Goal: Find contact information: Find contact information

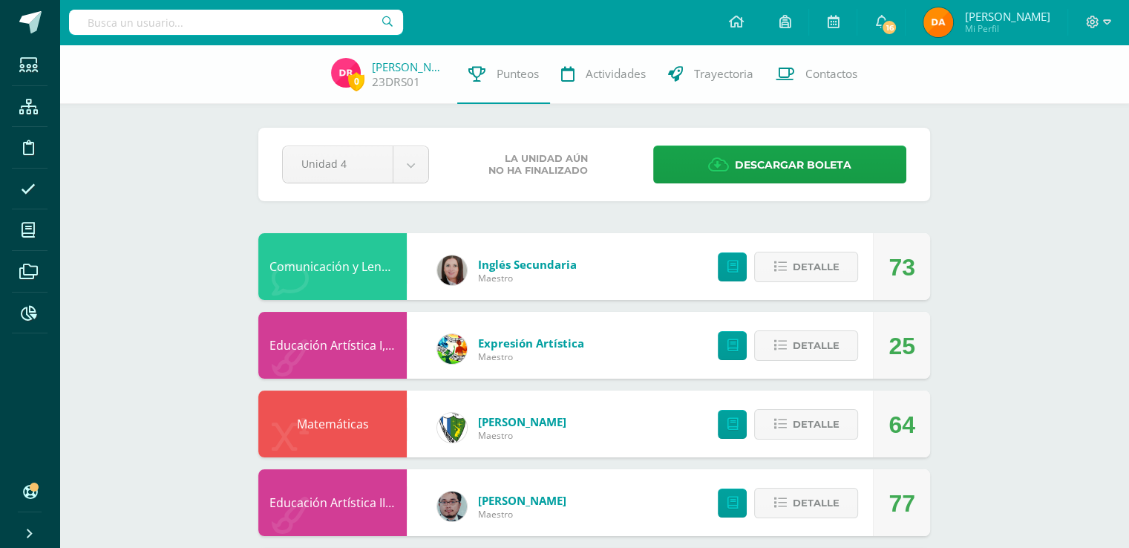
click at [327, 19] on input "text" at bounding box center [236, 22] width 334 height 25
type input "josé morales aguilar"
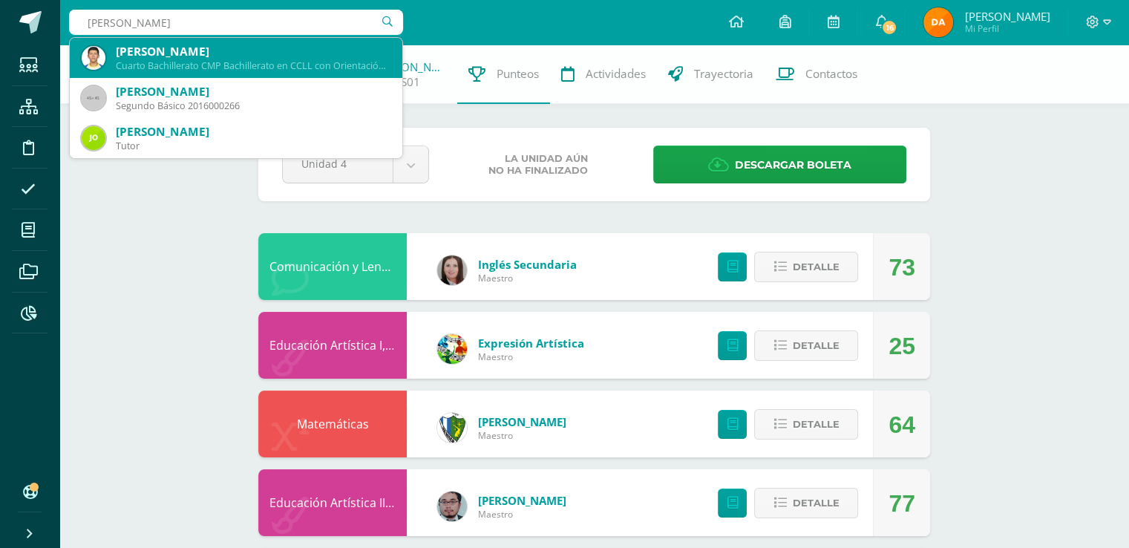
click at [297, 55] on div "[PERSON_NAME]" at bounding box center [253, 52] width 275 height 16
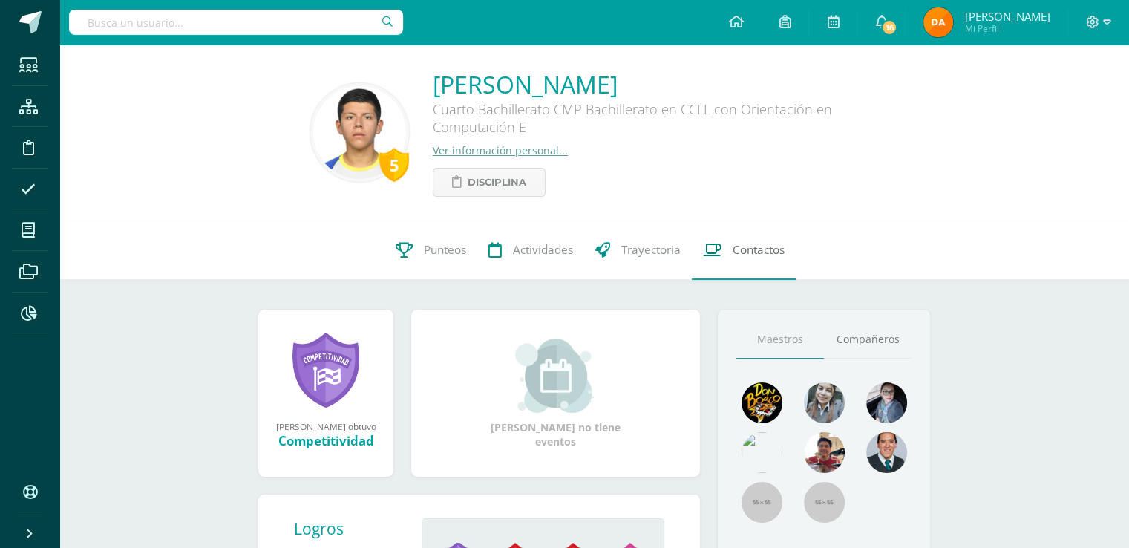
click at [778, 273] on link "Contactos" at bounding box center [744, 250] width 104 height 59
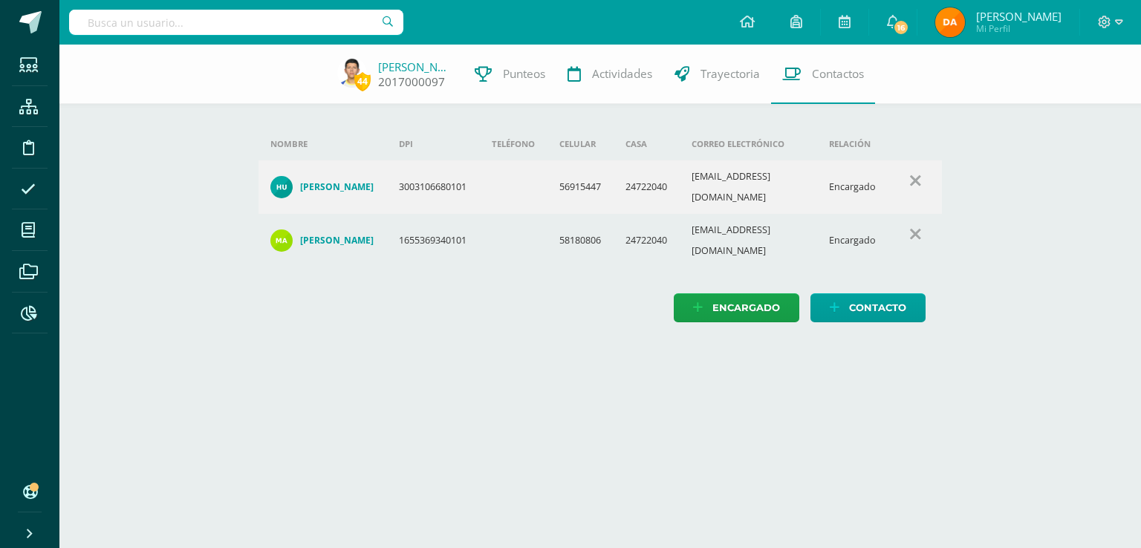
click at [420, 70] on link "[PERSON_NAME]" at bounding box center [415, 66] width 74 height 15
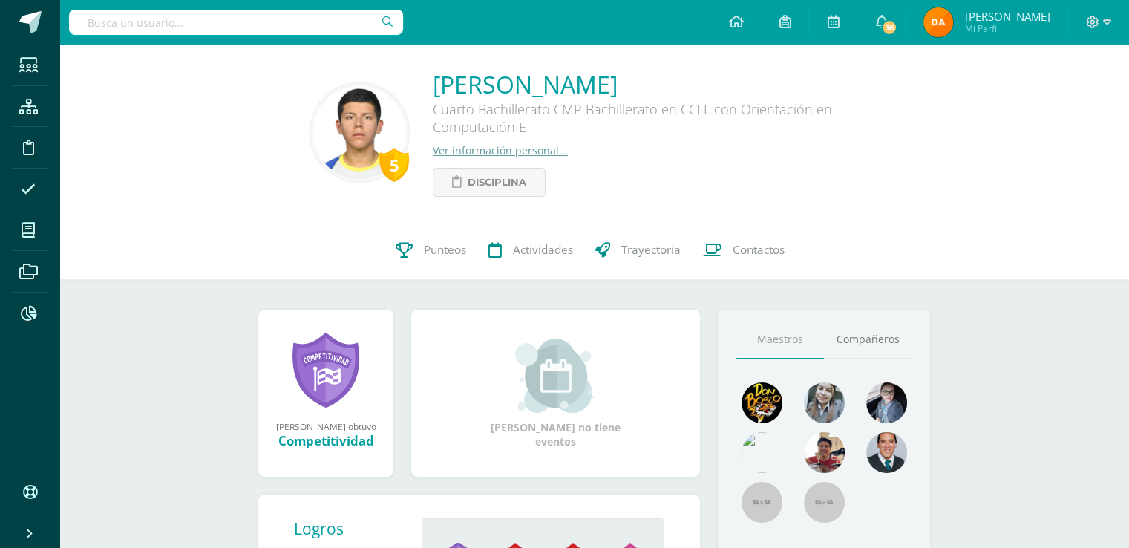
click at [547, 161] on div "[PERSON_NAME] Cuarto Bachillerato CMP Bachillerato en CCLL con Orientación en C…" at bounding box center [656, 132] width 446 height 128
click at [547, 160] on div "José Rodrigo Morales Aguilar Cuarto Bachillerato CMP Bachillerato en CCLL con O…" at bounding box center [656, 132] width 446 height 128
click at [547, 157] on link "Ver información personal..." at bounding box center [500, 150] width 135 height 14
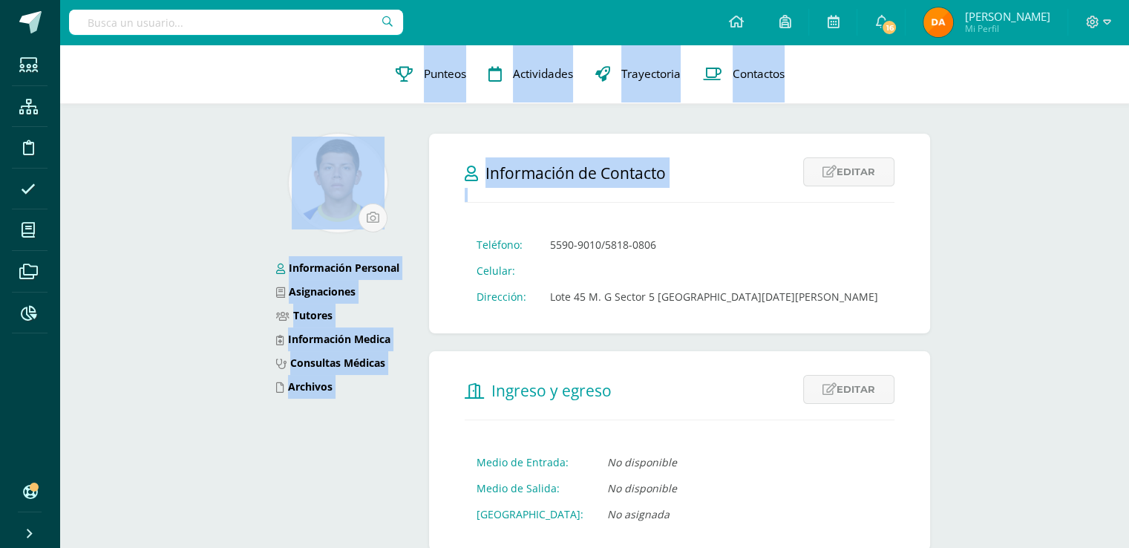
drag, startPoint x: 362, startPoint y: 81, endPoint x: 780, endPoint y: 206, distance: 437.2
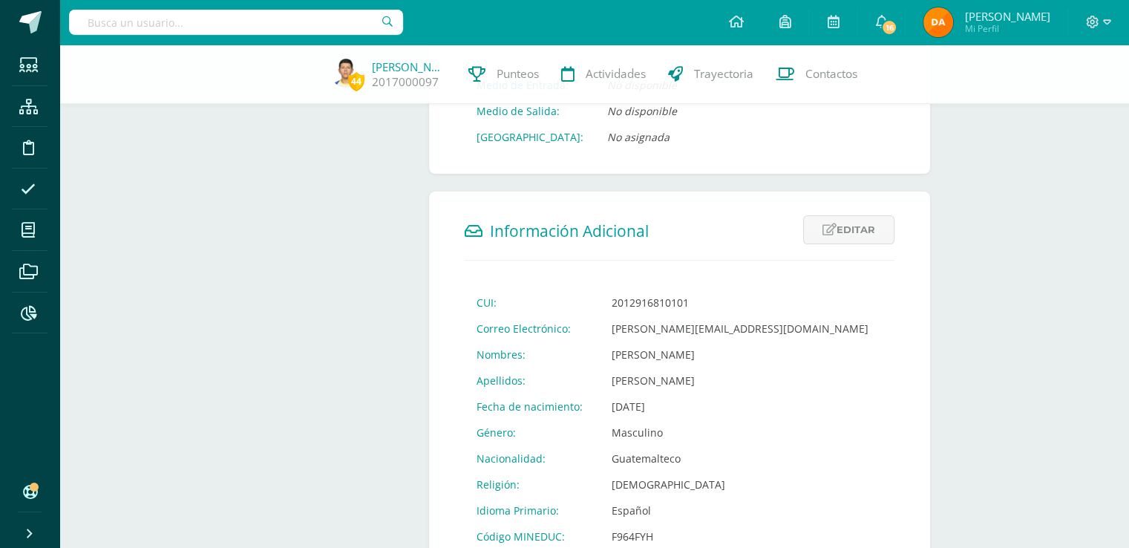
scroll to position [526, 0]
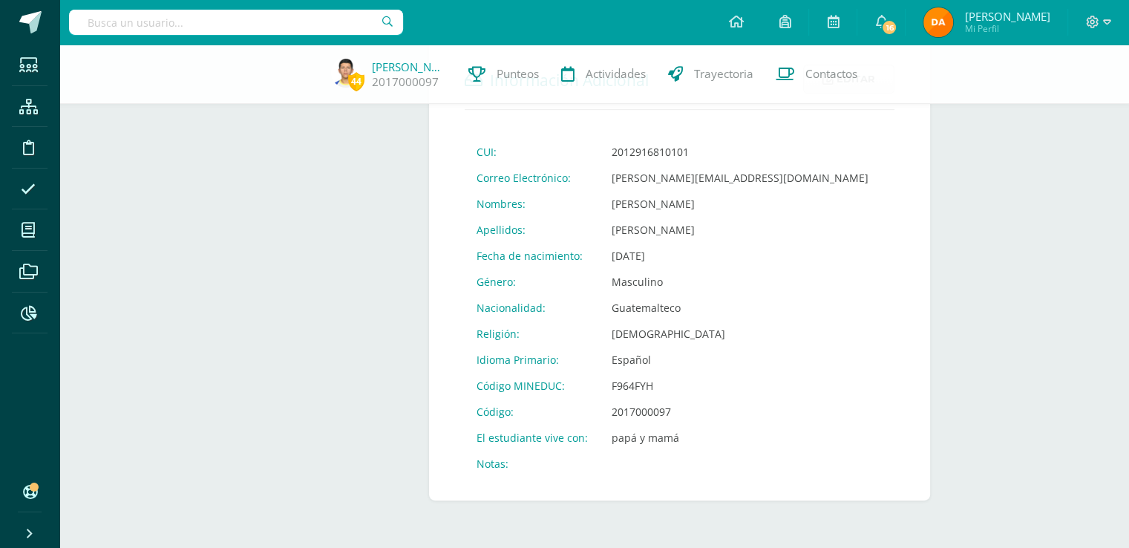
click at [306, 9] on div at bounding box center [236, 22] width 334 height 45
click at [195, 14] on input "text" at bounding box center [236, 22] width 334 height 25
type input "evelyn avila"
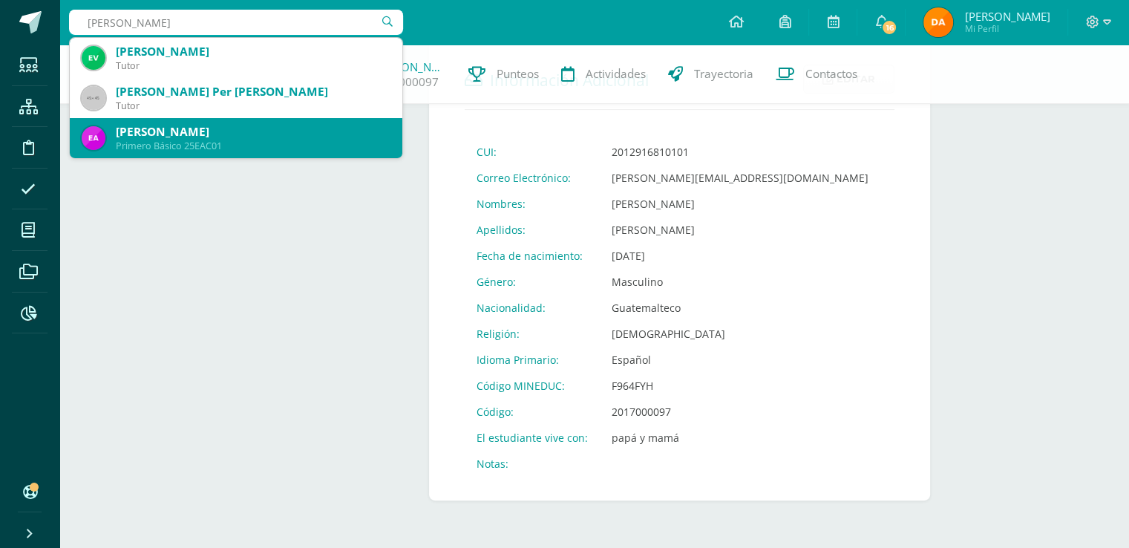
click at [324, 134] on div "Evelyn Arely Avila Coló" at bounding box center [253, 132] width 275 height 16
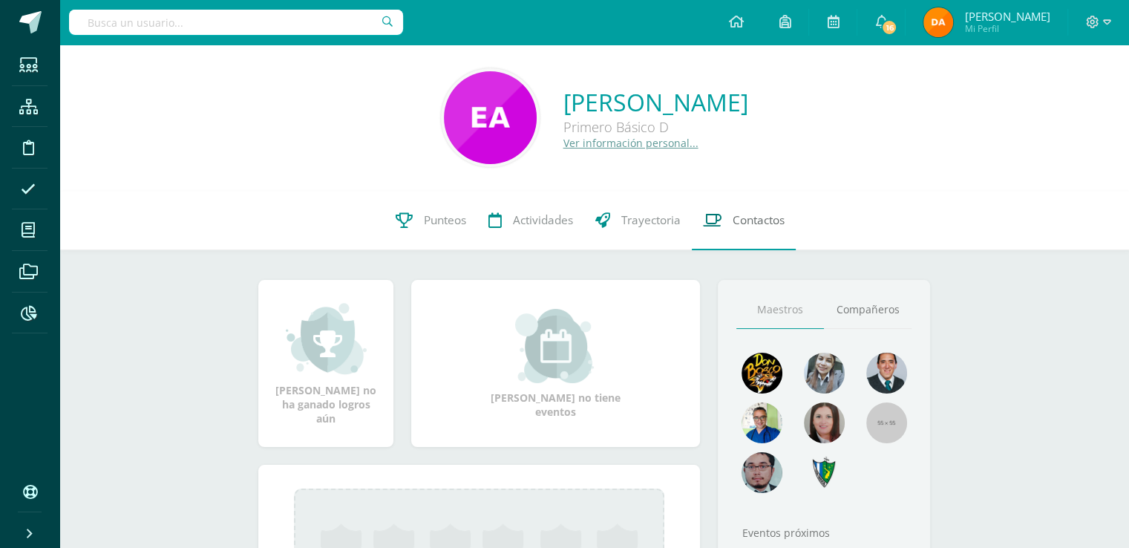
click at [783, 206] on link "Contactos" at bounding box center [744, 220] width 104 height 59
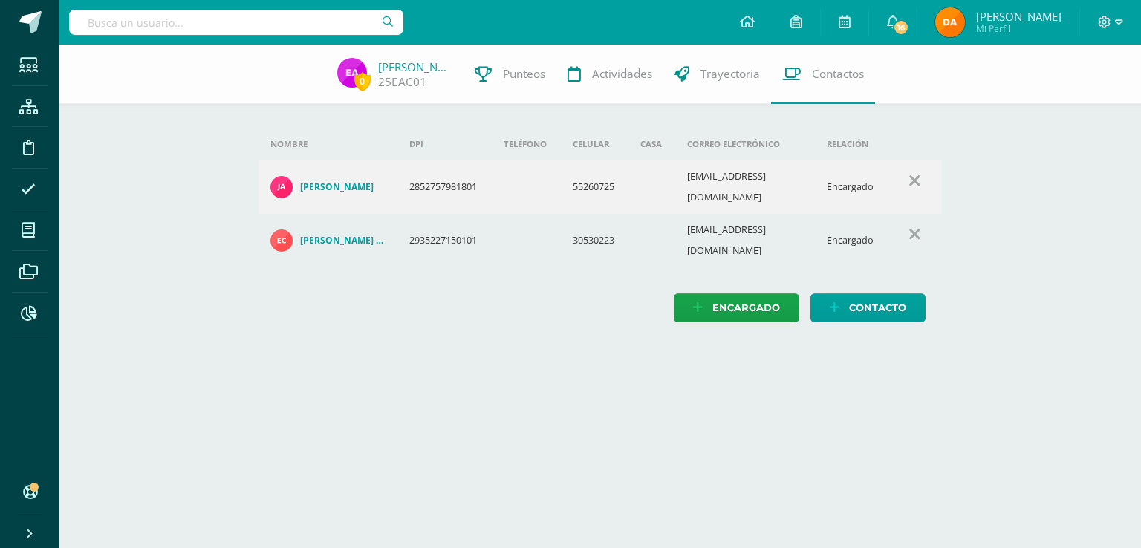
click at [255, 93] on div "0 Evelyn Avila 25EAC01 Punteos Actividades Trayectoria Contactos" at bounding box center [570, 74] width 1141 height 59
click at [285, 38] on div at bounding box center [236, 22] width 334 height 45
click at [279, 29] on input "text" at bounding box center [236, 22] width 334 height 25
type input "carlos eduardo borrayo"
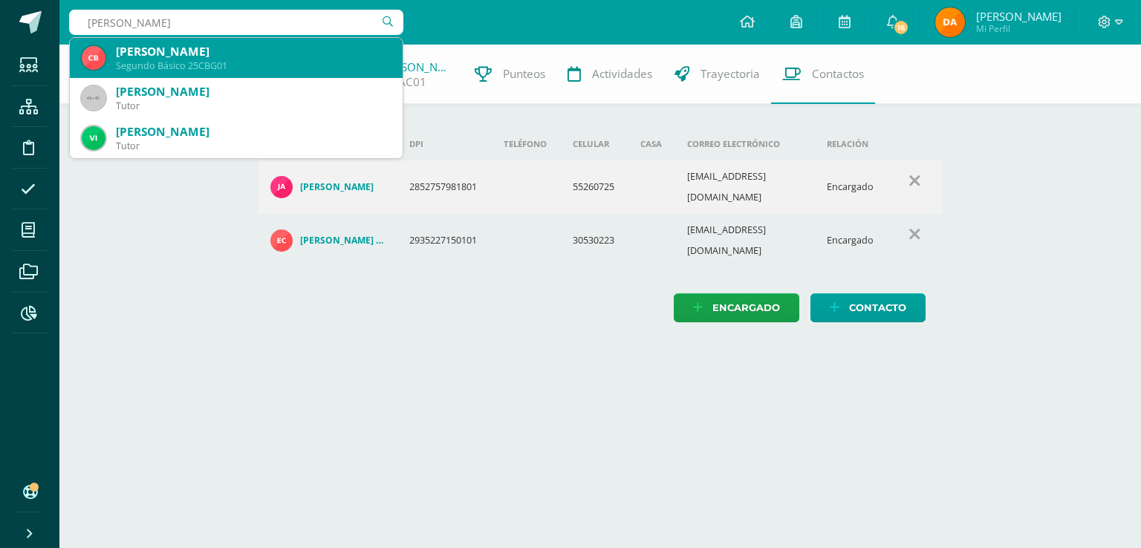
click at [286, 60] on div "Segundo Básico 25CBG01" at bounding box center [253, 65] width 275 height 13
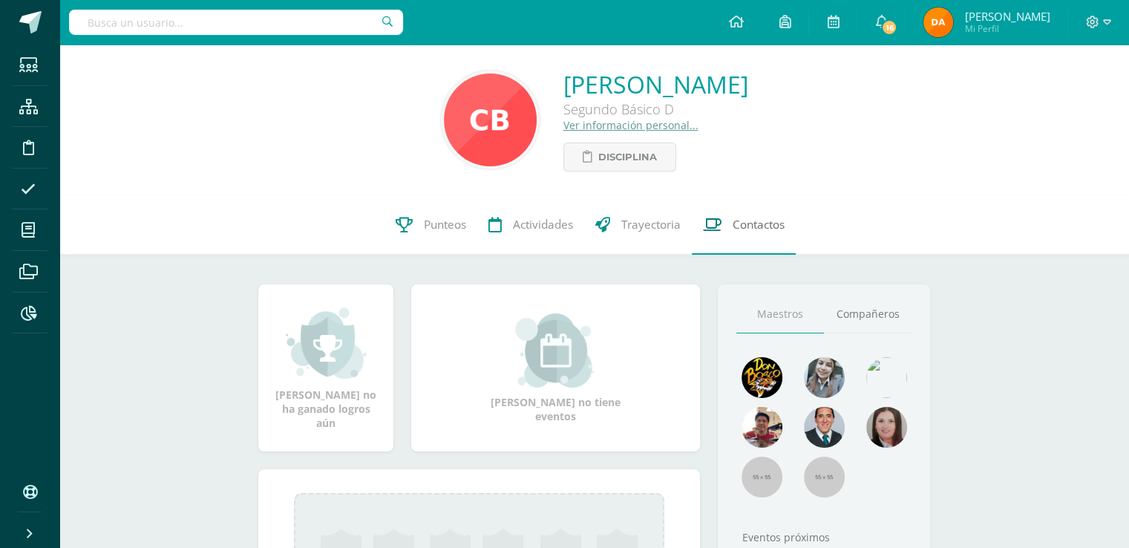
click at [775, 226] on span "Contactos" at bounding box center [759, 225] width 52 height 16
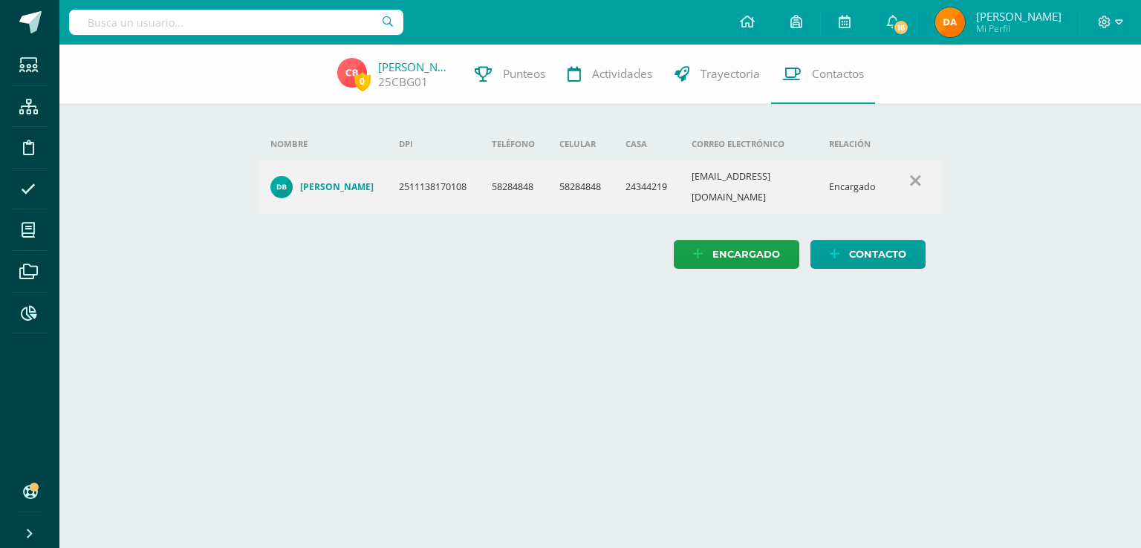
click at [206, 34] on input "text" at bounding box center [236, 22] width 334 height 25
type input "[PERSON_NAME]"
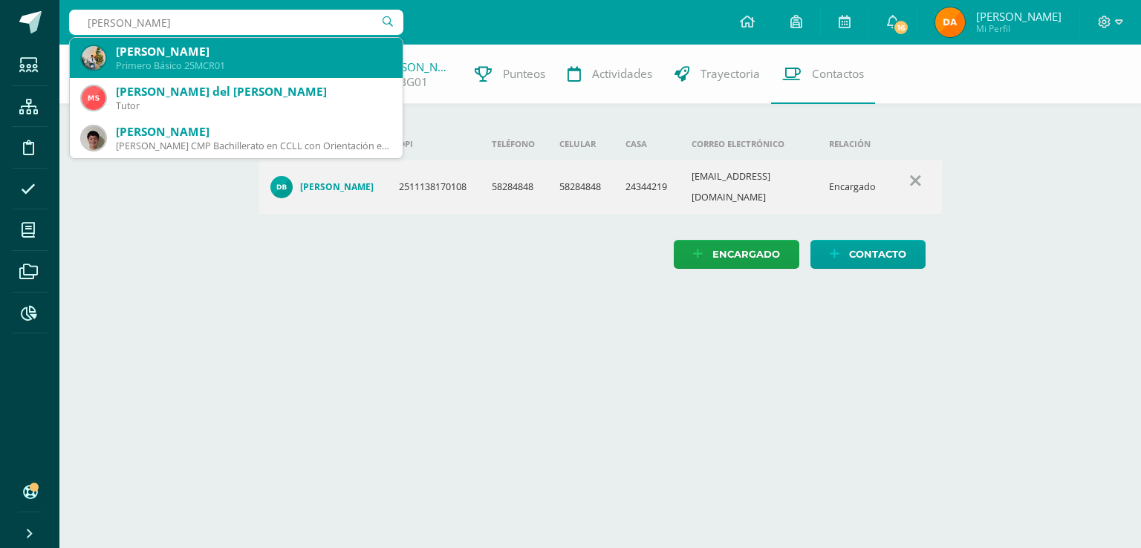
click at [258, 70] on div "Primero Básico 25MCR01" at bounding box center [253, 65] width 275 height 13
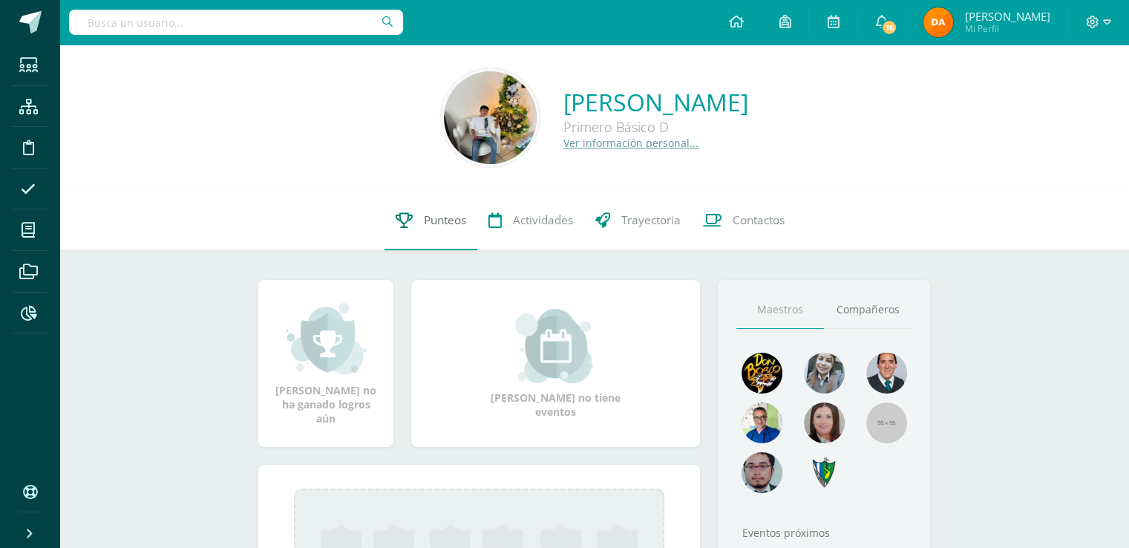
click at [443, 209] on link "Punteos" at bounding box center [431, 220] width 93 height 59
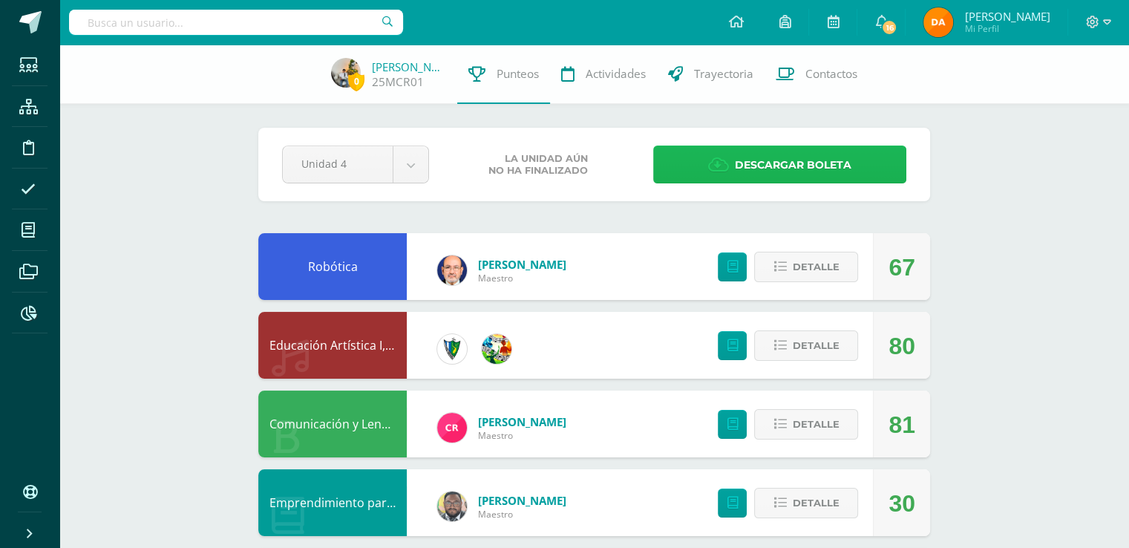
click at [702, 149] on link "Descargar boleta" at bounding box center [779, 165] width 253 height 38
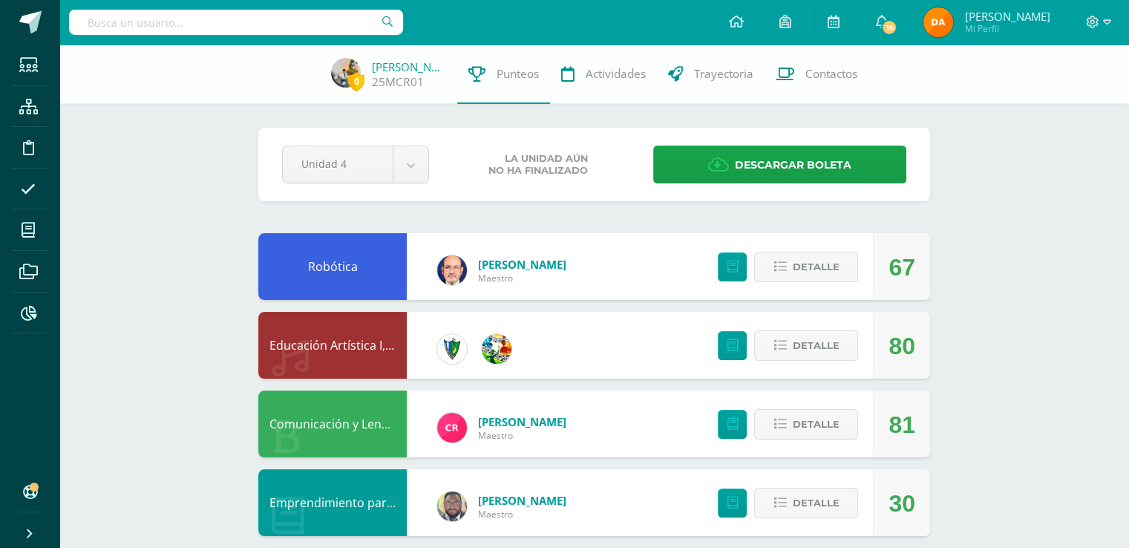
click at [273, 16] on input "text" at bounding box center [236, 22] width 334 height 25
type input "jose galici"
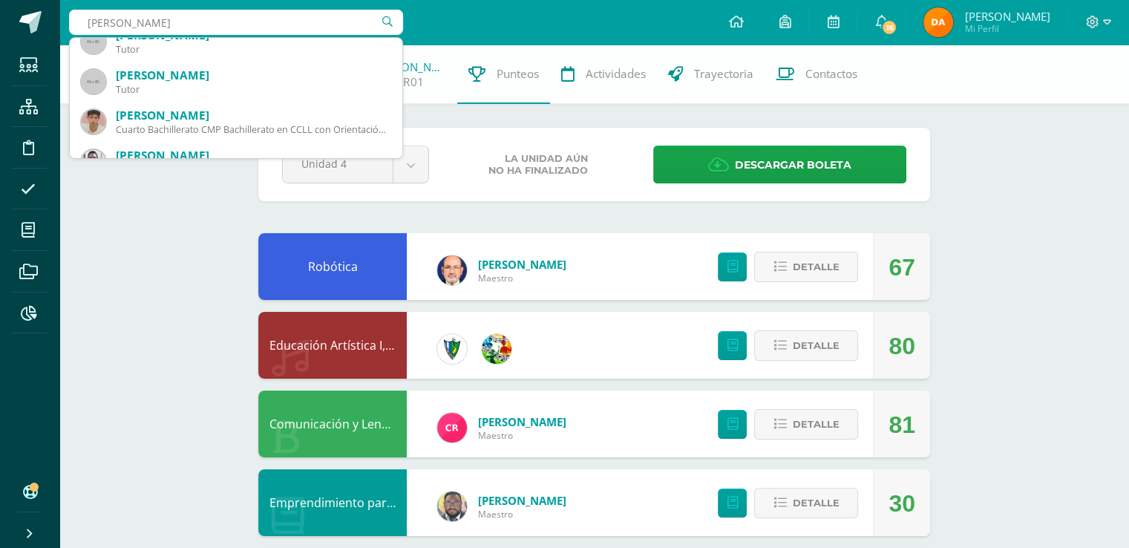
scroll to position [223, 0]
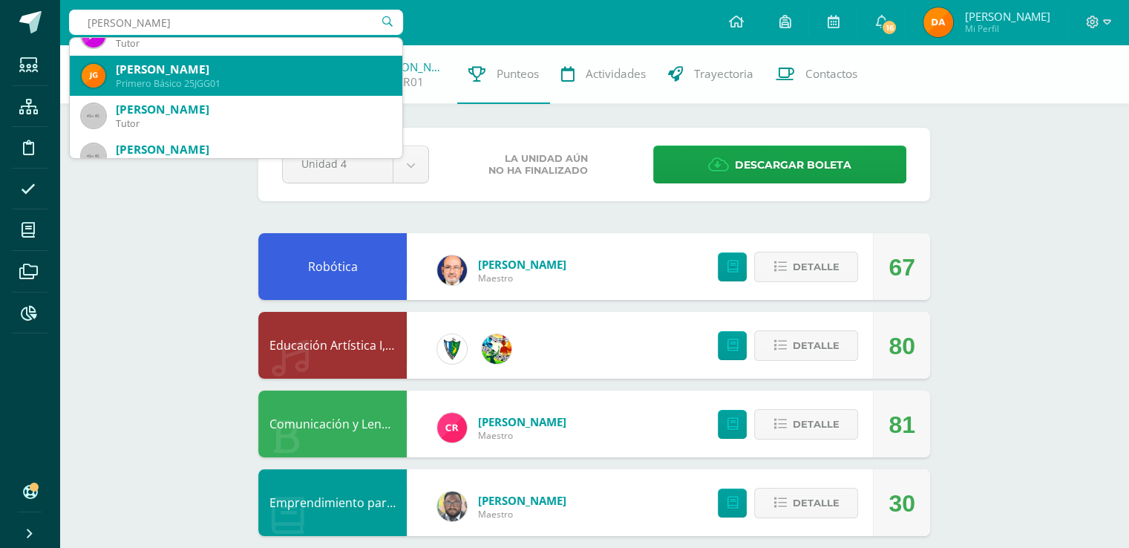
click at [287, 90] on div "Primero Básico 25JGG01" at bounding box center [253, 83] width 275 height 13
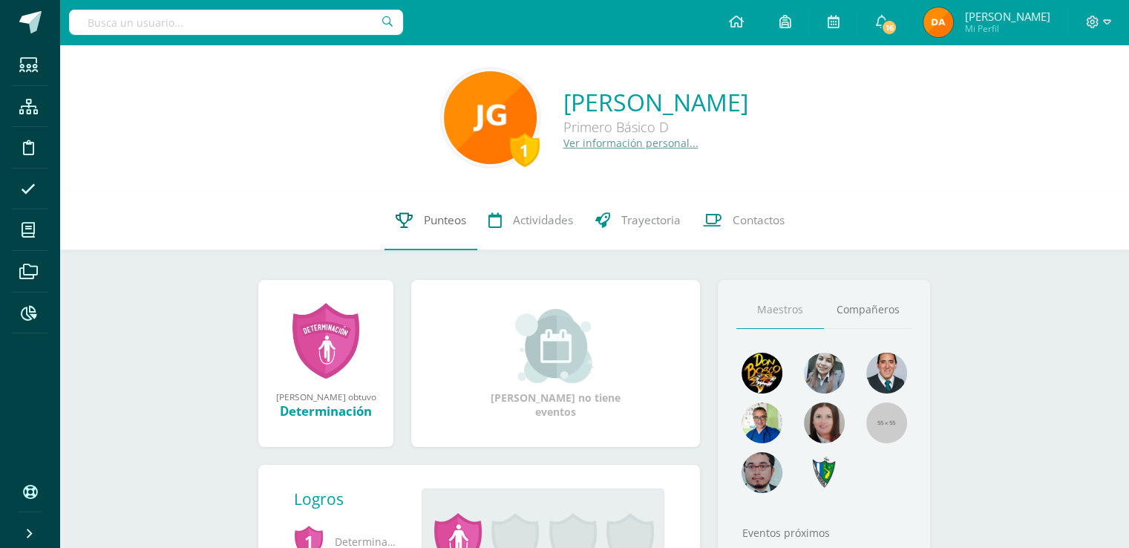
click at [425, 234] on link "Punteos" at bounding box center [431, 220] width 93 height 59
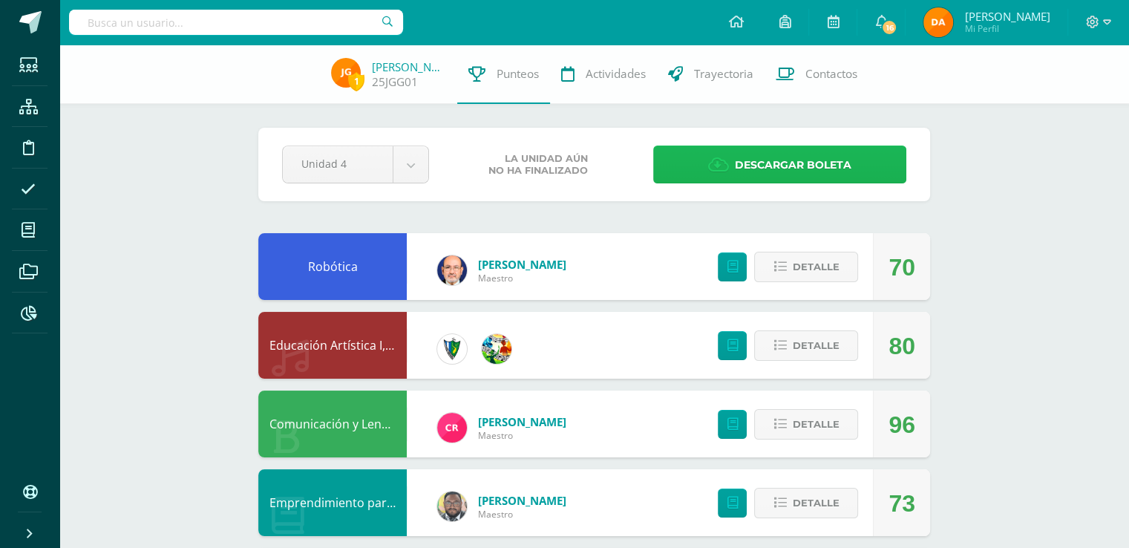
click at [754, 155] on span "Descargar boleta" at bounding box center [793, 165] width 117 height 36
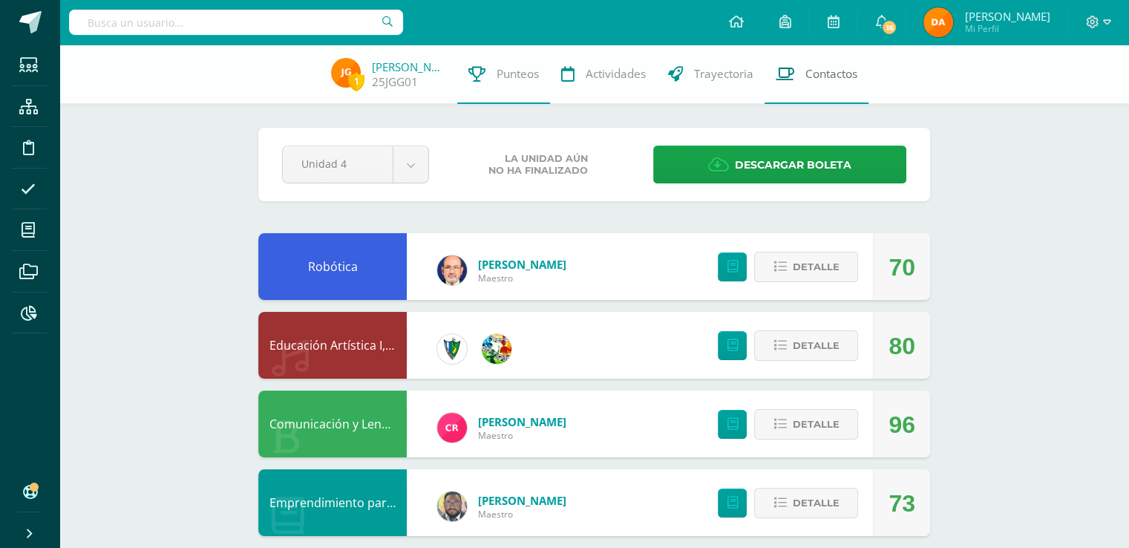
click at [815, 79] on span "Contactos" at bounding box center [832, 74] width 52 height 16
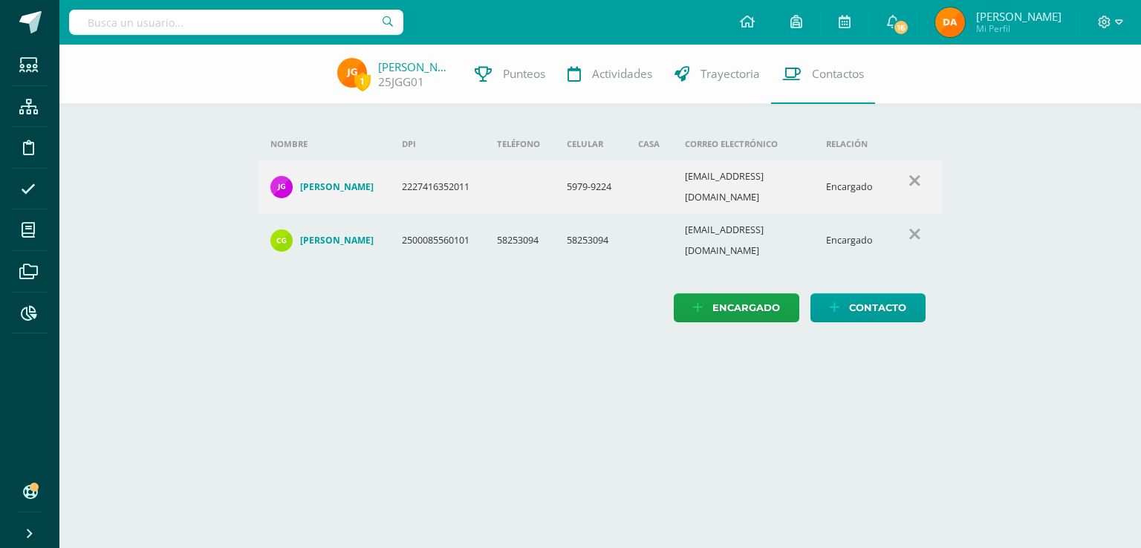
click at [329, 9] on div at bounding box center [236, 22] width 334 height 45
click at [325, 13] on input "text" at bounding box center [236, 22] width 334 height 25
type input "[PERSON_NAME]"
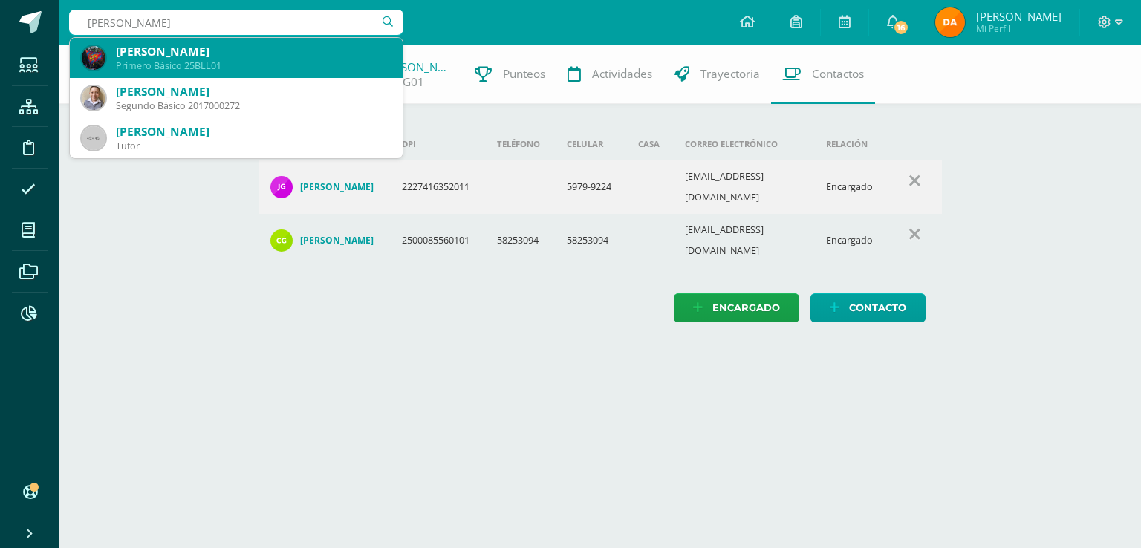
click at [291, 58] on div "[PERSON_NAME]" at bounding box center [253, 52] width 275 height 16
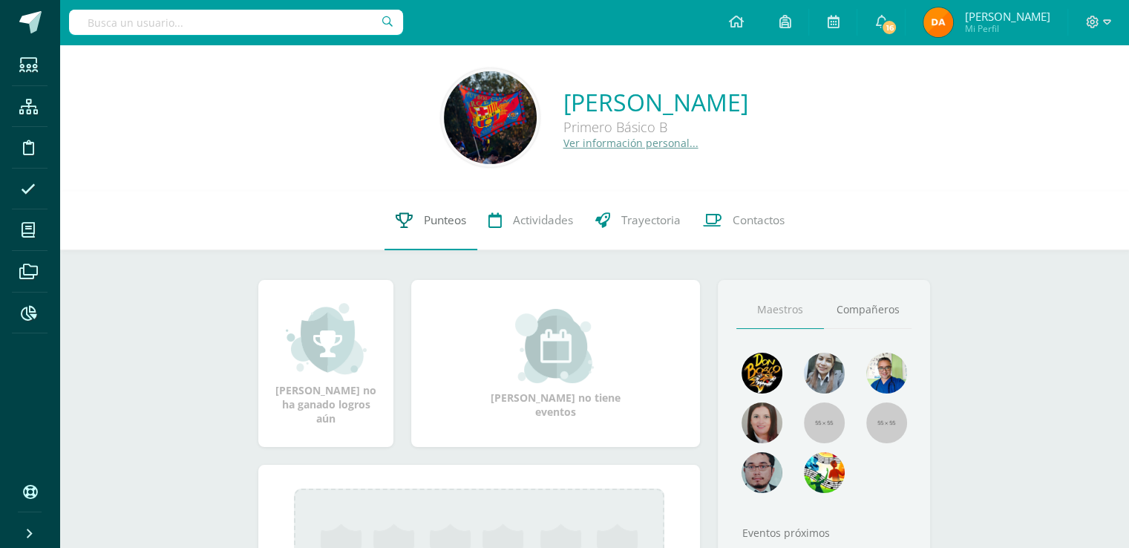
click at [385, 208] on link "Punteos" at bounding box center [431, 220] width 93 height 59
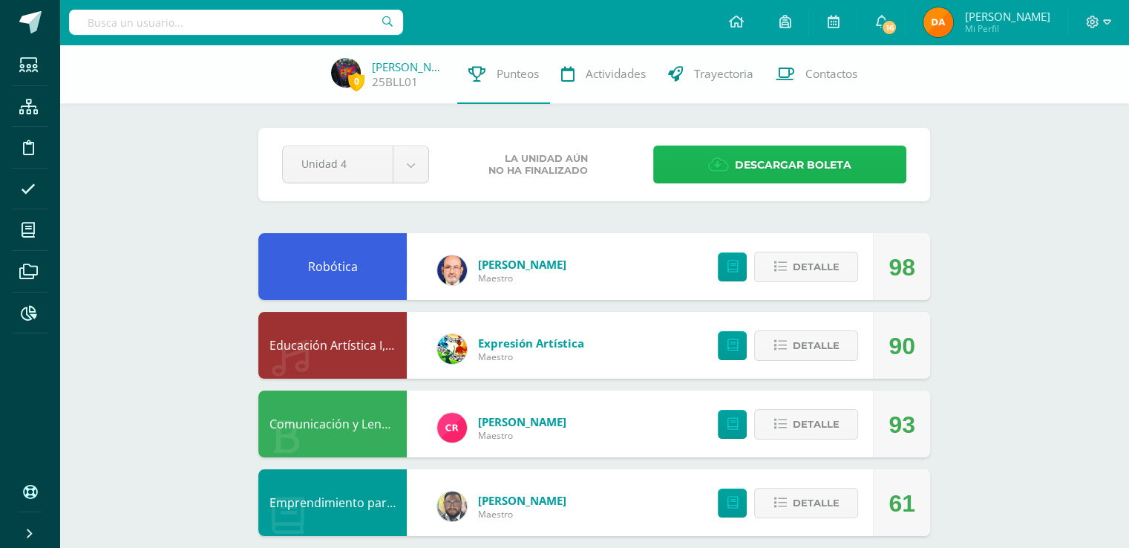
click at [748, 177] on span "Descargar boleta" at bounding box center [793, 165] width 117 height 36
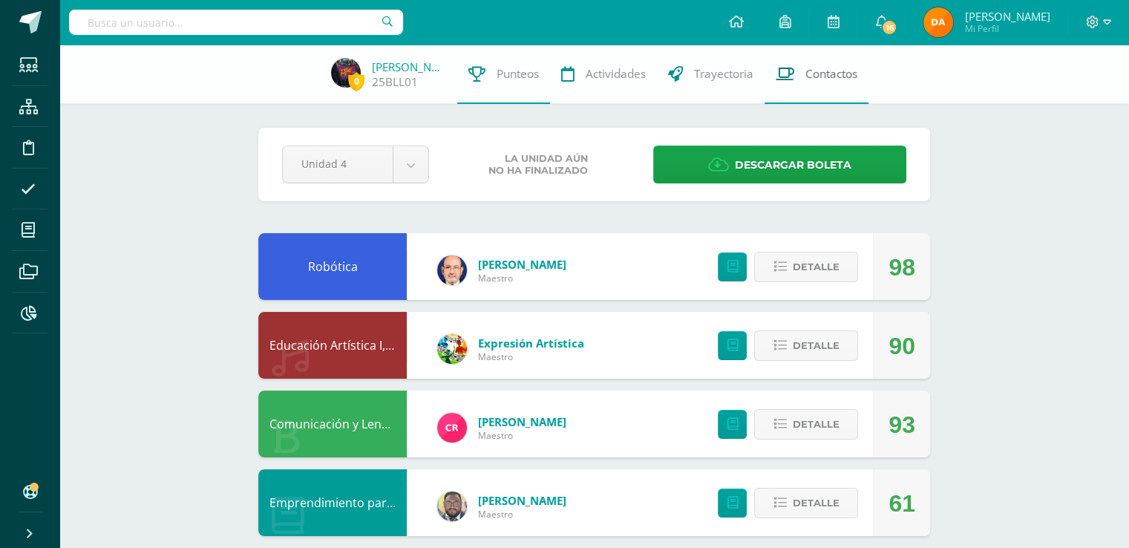
click at [821, 72] on span "Contactos" at bounding box center [832, 74] width 52 height 16
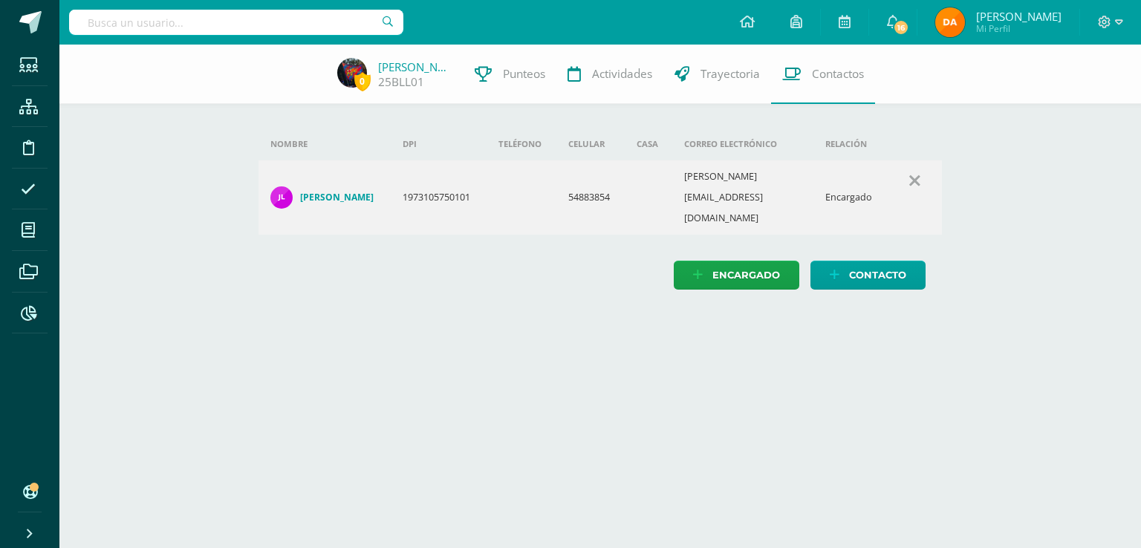
click at [714, 189] on td "jennifer.lobosher@gmail.com" at bounding box center [742, 197] width 141 height 74
click at [195, 12] on input "text" at bounding box center [236, 22] width 334 height 25
type input "jose gabriel"
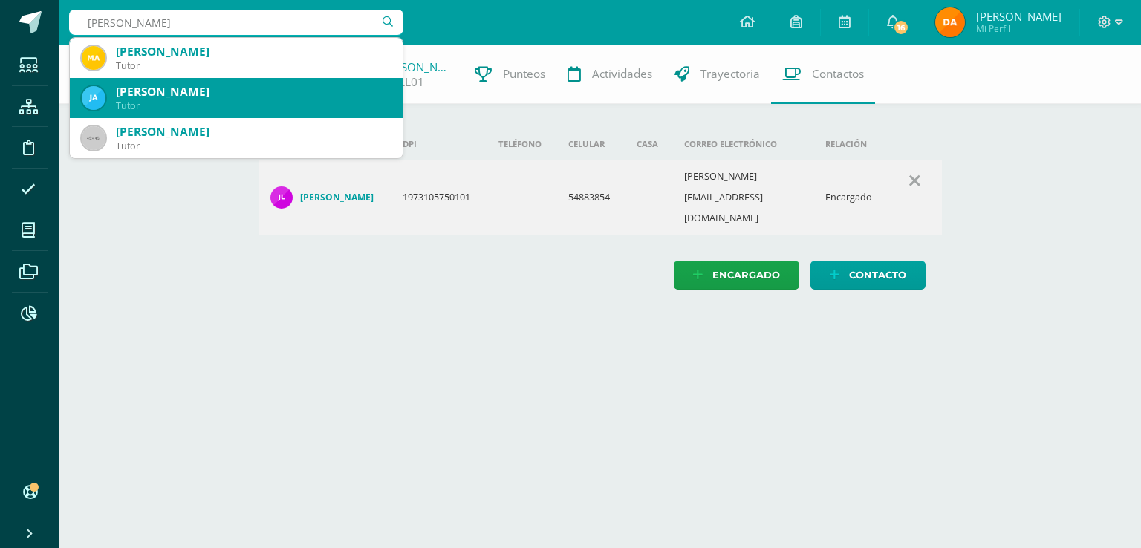
scroll to position [74, 0]
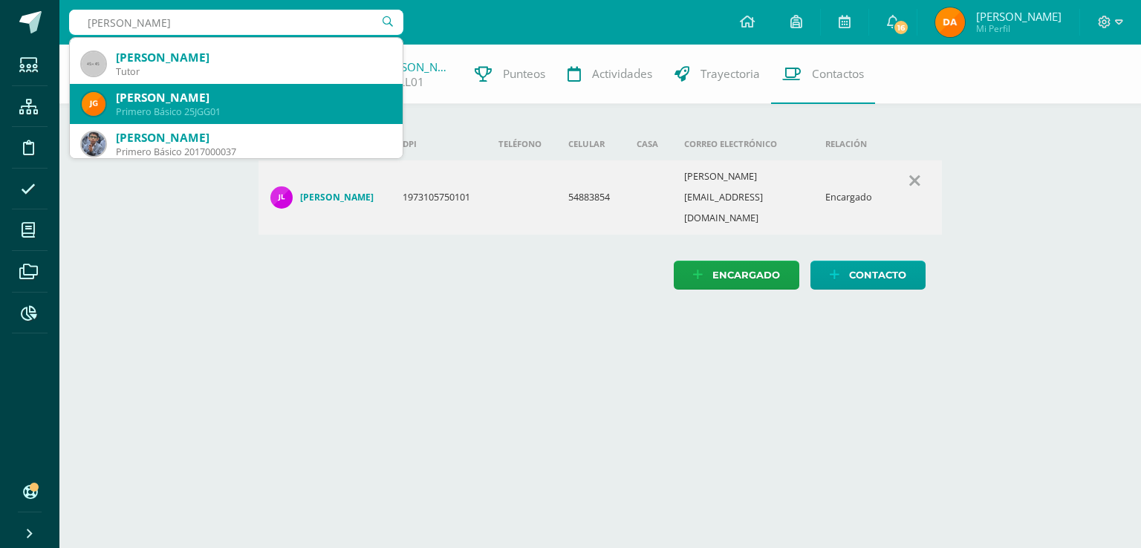
click at [264, 102] on div "José Gabriel Galicia García" at bounding box center [253, 98] width 275 height 16
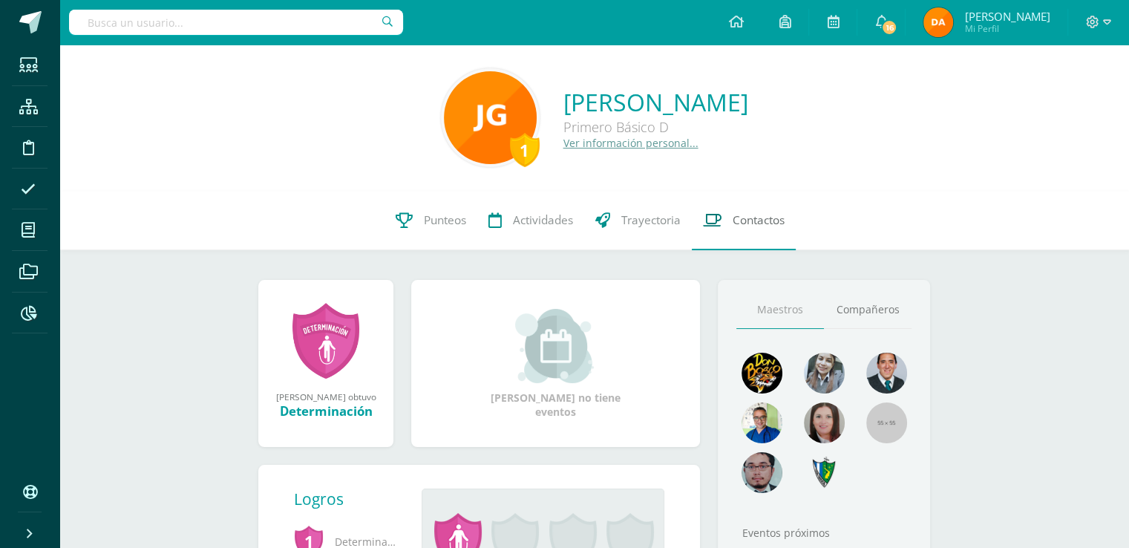
click at [737, 226] on span "Contactos" at bounding box center [759, 220] width 52 height 16
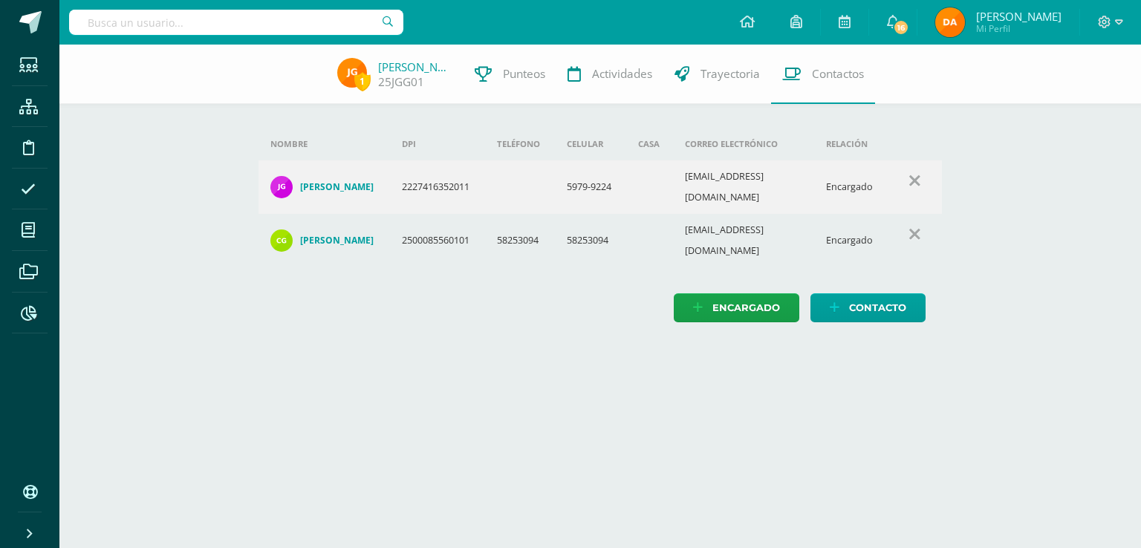
click at [281, 12] on input "text" at bounding box center [236, 22] width 334 height 25
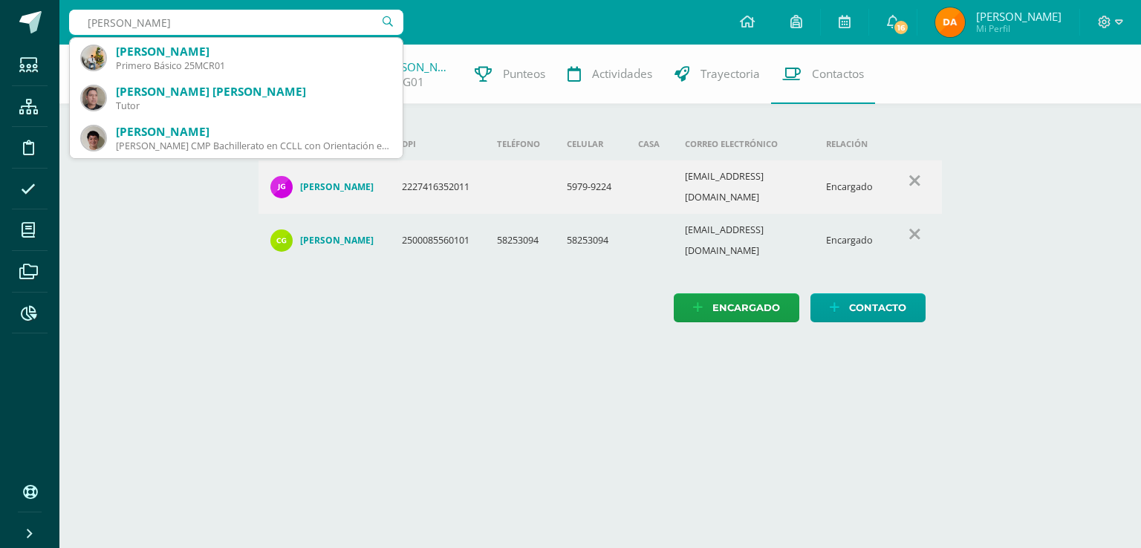
type input "mateo alejandro colindres"
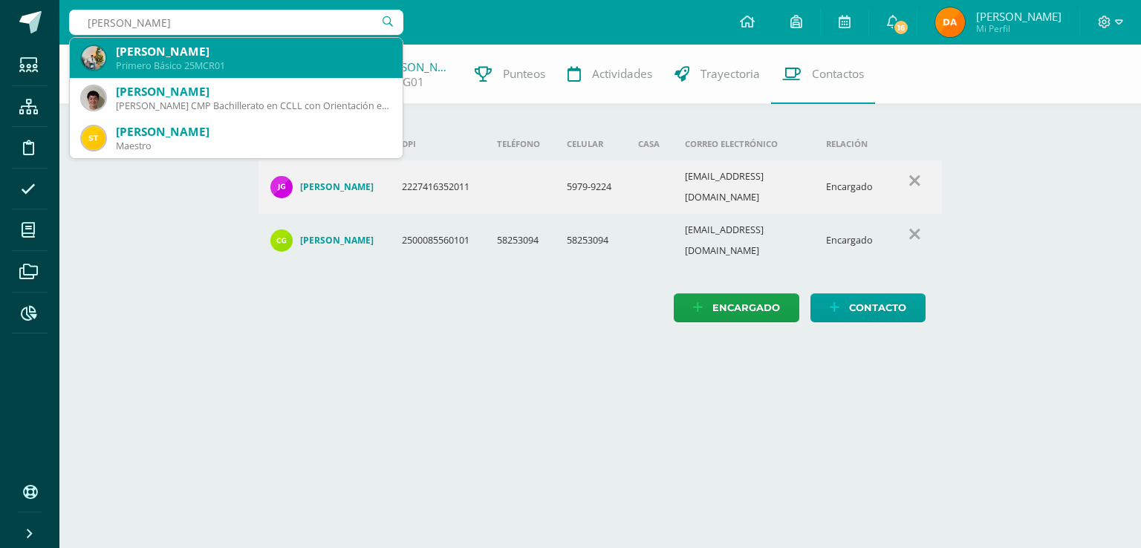
click at [261, 56] on div "[PERSON_NAME]" at bounding box center [253, 52] width 275 height 16
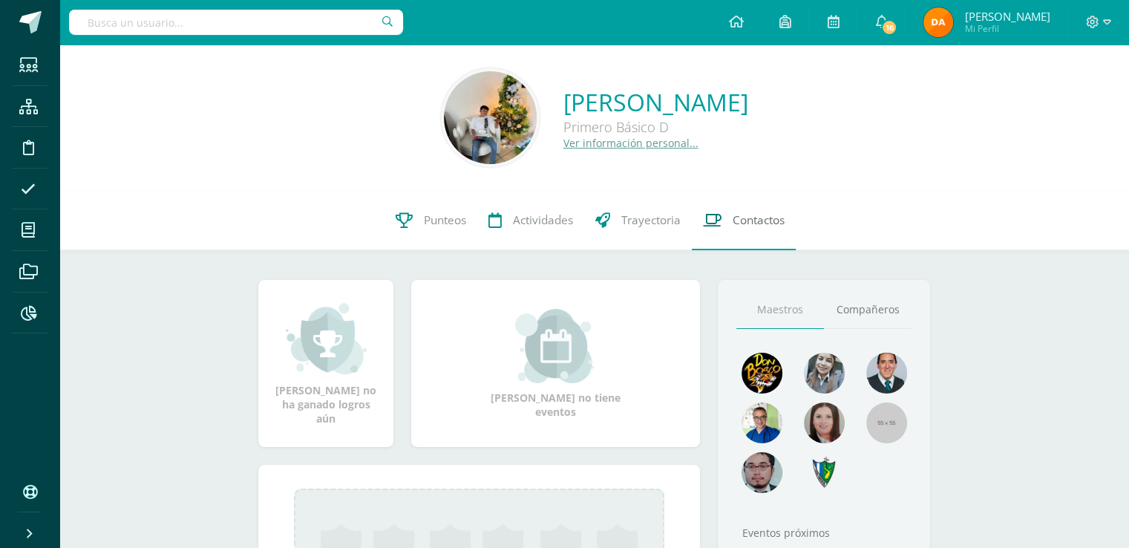
click at [740, 222] on span "Contactos" at bounding box center [759, 220] width 52 height 16
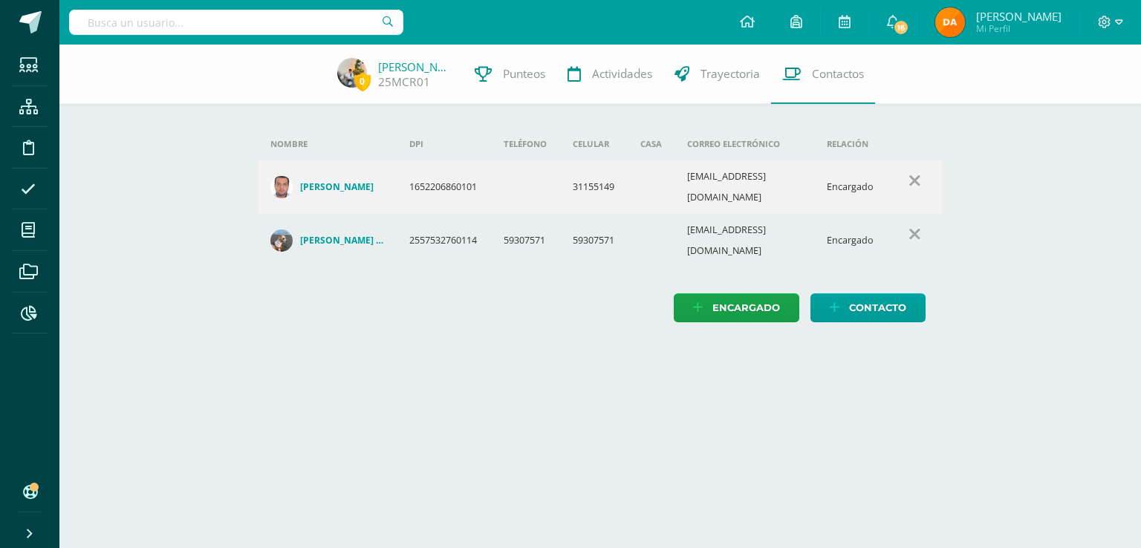
click at [206, 22] on input "text" at bounding box center [236, 22] width 334 height 25
type input "s"
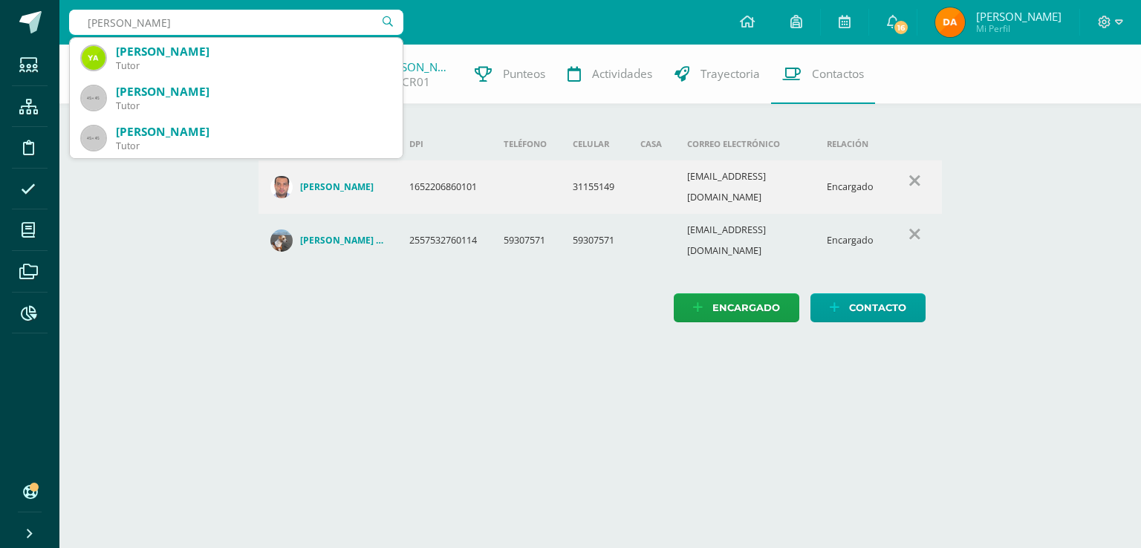
type input "sanchez quan"
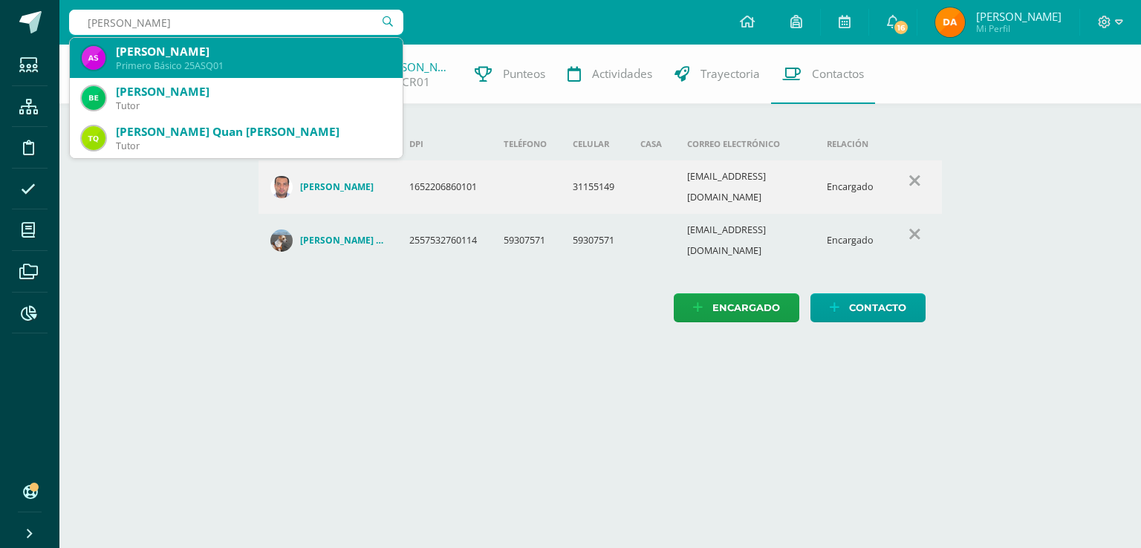
click at [188, 63] on div "Primero Básico 25ASQ01" at bounding box center [253, 65] width 275 height 13
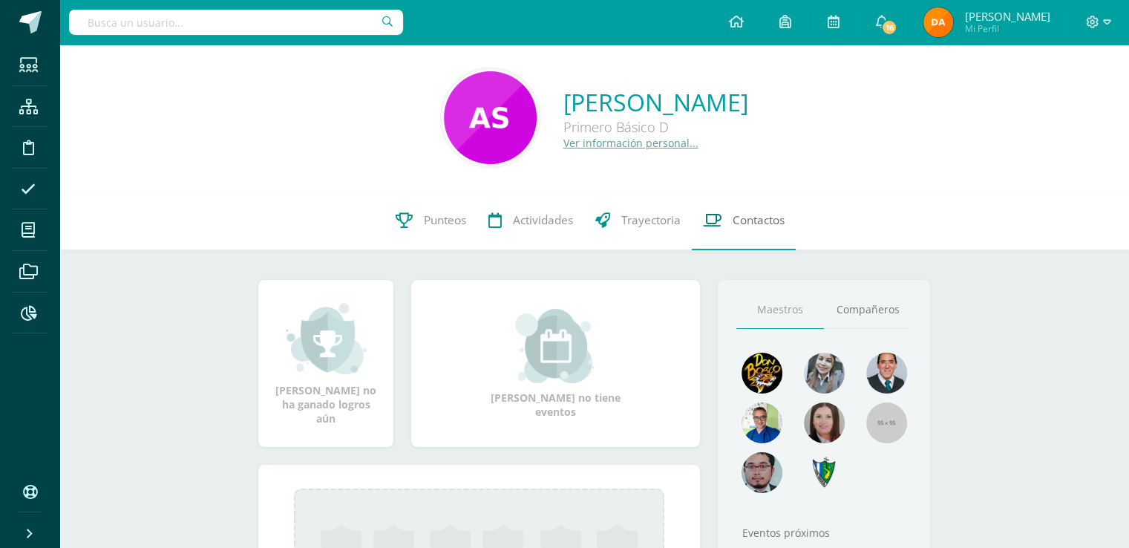
click at [737, 232] on link "Contactos" at bounding box center [744, 220] width 104 height 59
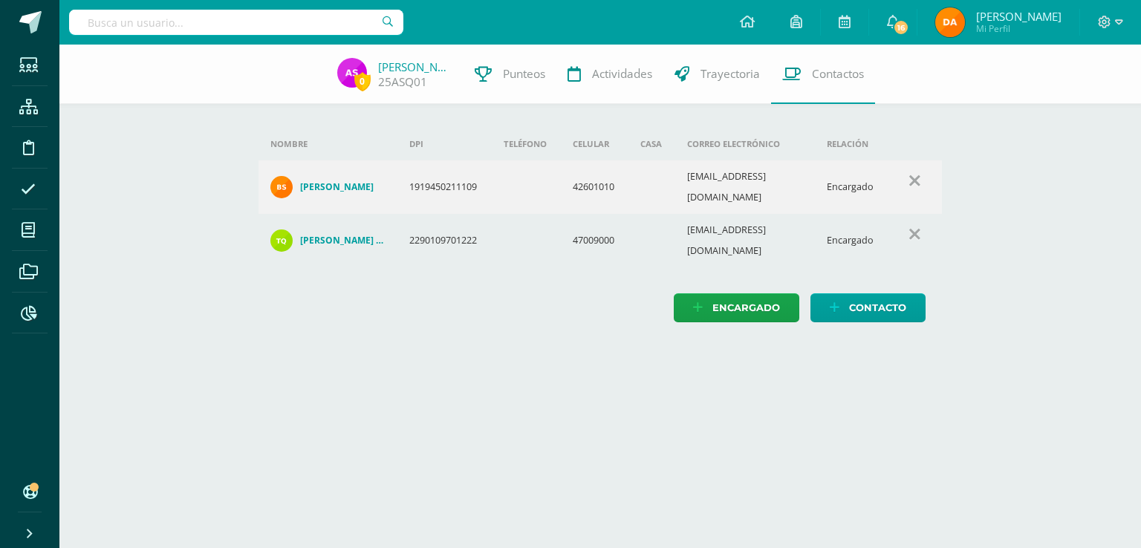
click at [758, 182] on td "[EMAIL_ADDRESS][DOMAIN_NAME]" at bounding box center [745, 186] width 140 height 53
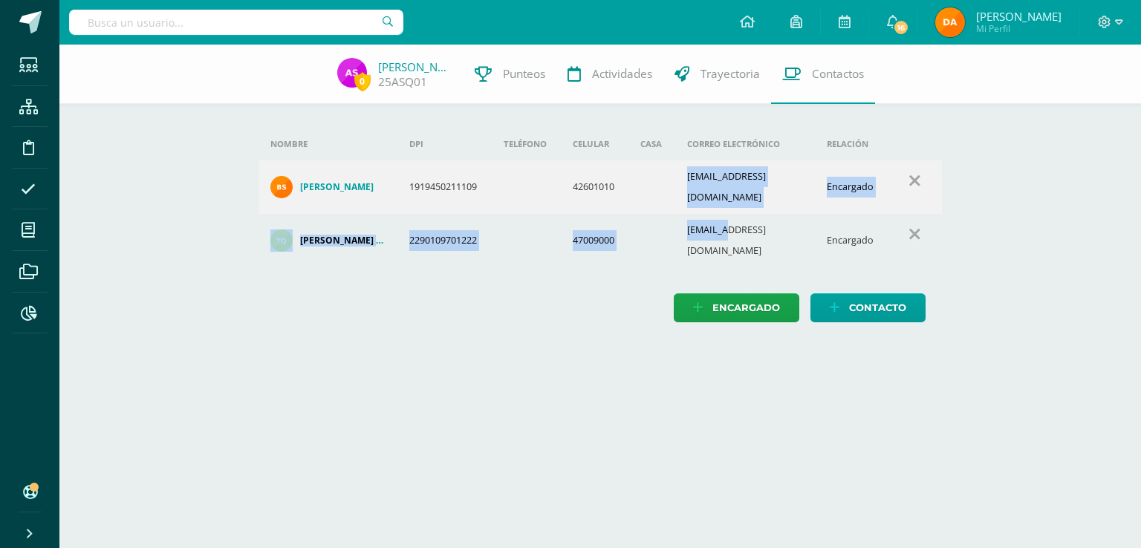
drag, startPoint x: 689, startPoint y: 180, endPoint x: 728, endPoint y: 206, distance: 46.5
click at [728, 206] on tbody "Nombre DPI Teléfono Celular Casa Correo electrónico Relación Bernardino Valentí…" at bounding box center [600, 198] width 684 height 140
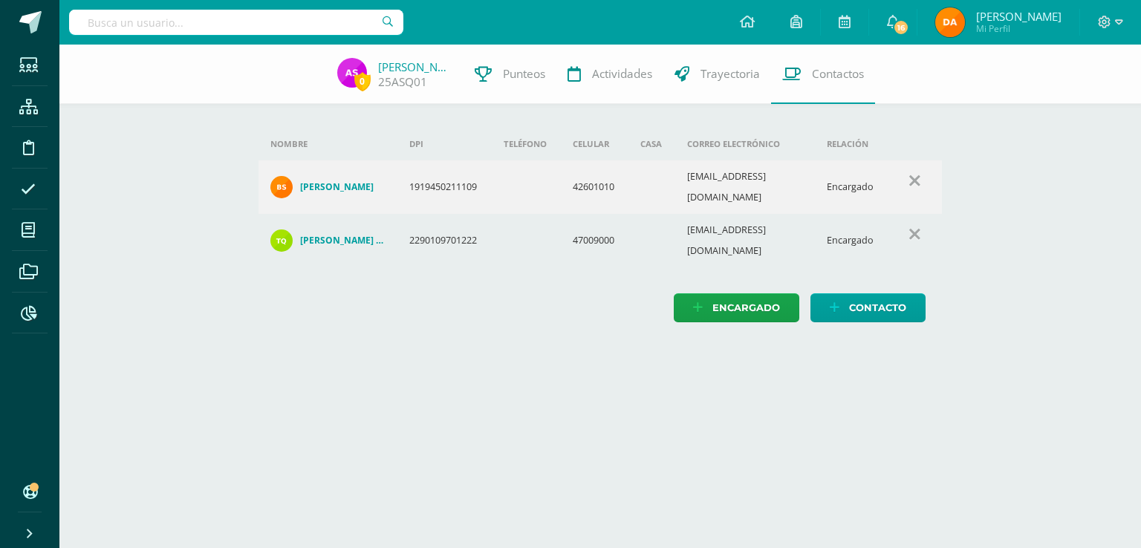
click at [773, 214] on td "terugenia@yahoo.com.mx" at bounding box center [745, 240] width 140 height 53
click at [200, 31] on input "text" at bounding box center [236, 22] width 334 height 25
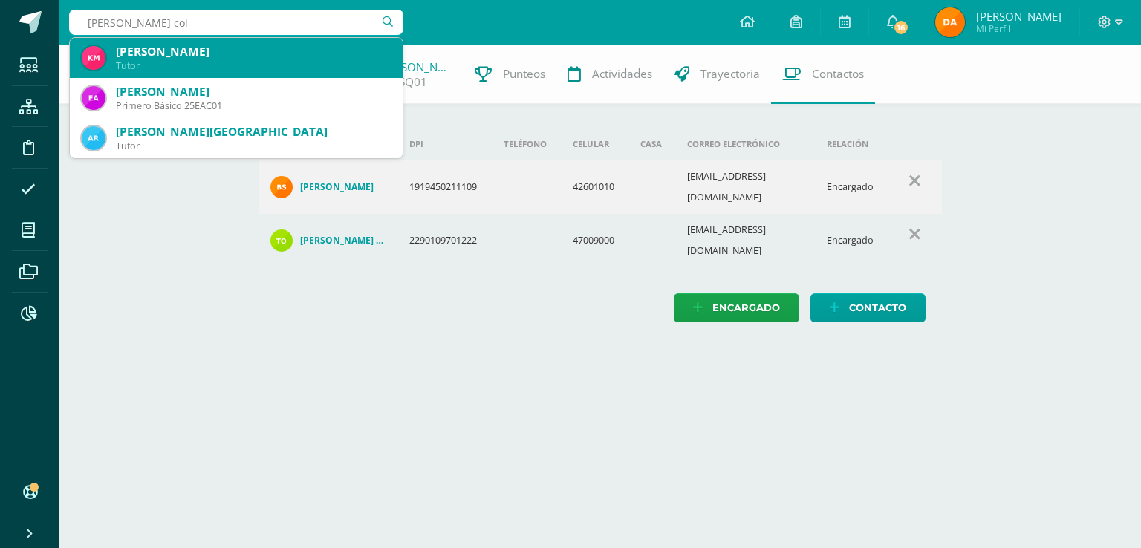
type input "evelin arely avila colo"
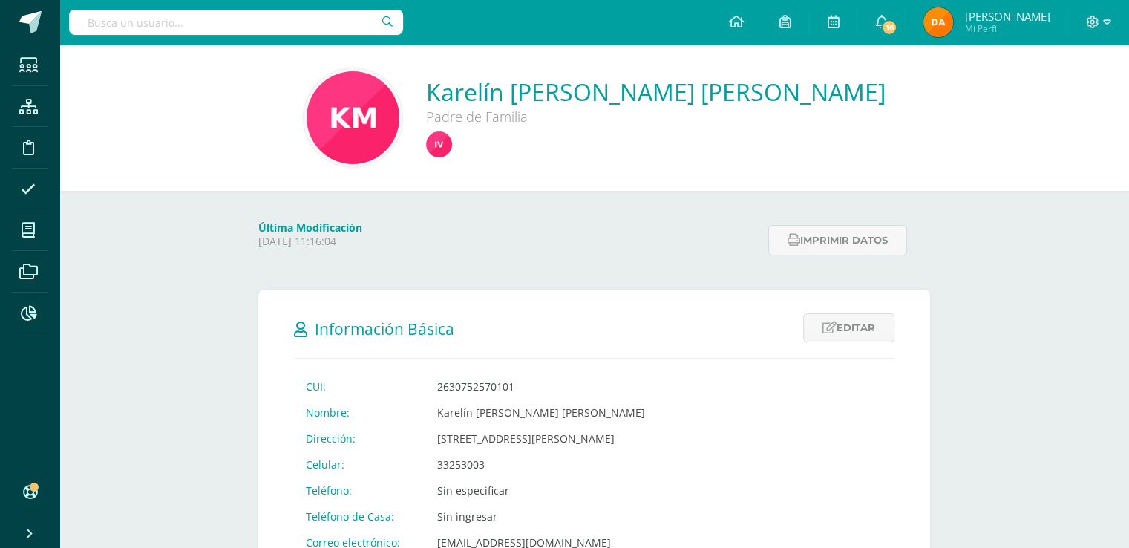
click at [175, 22] on input "text" at bounding box center [236, 22] width 334 height 25
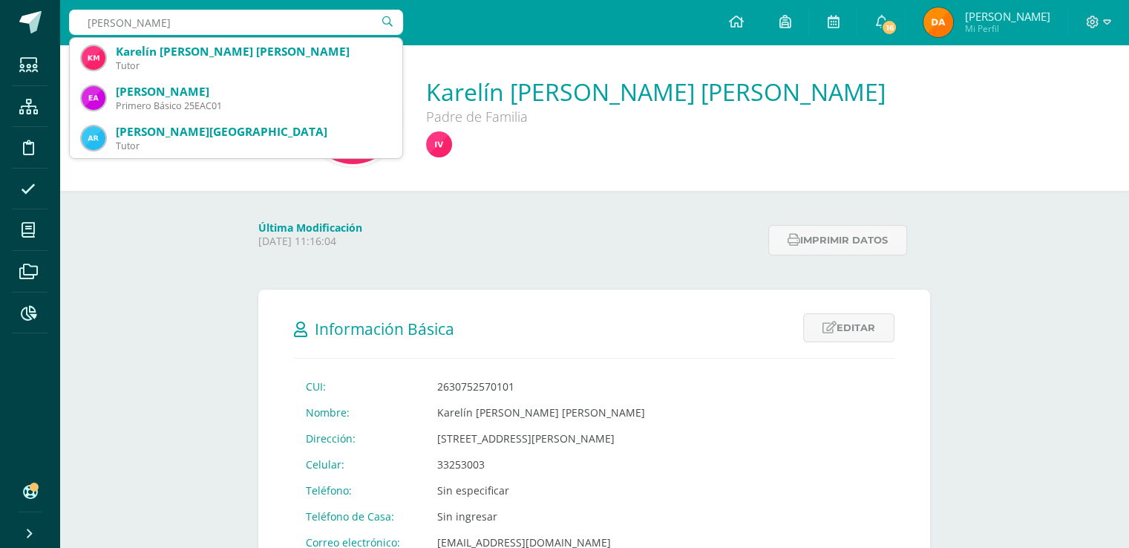
type input "evelin arely"
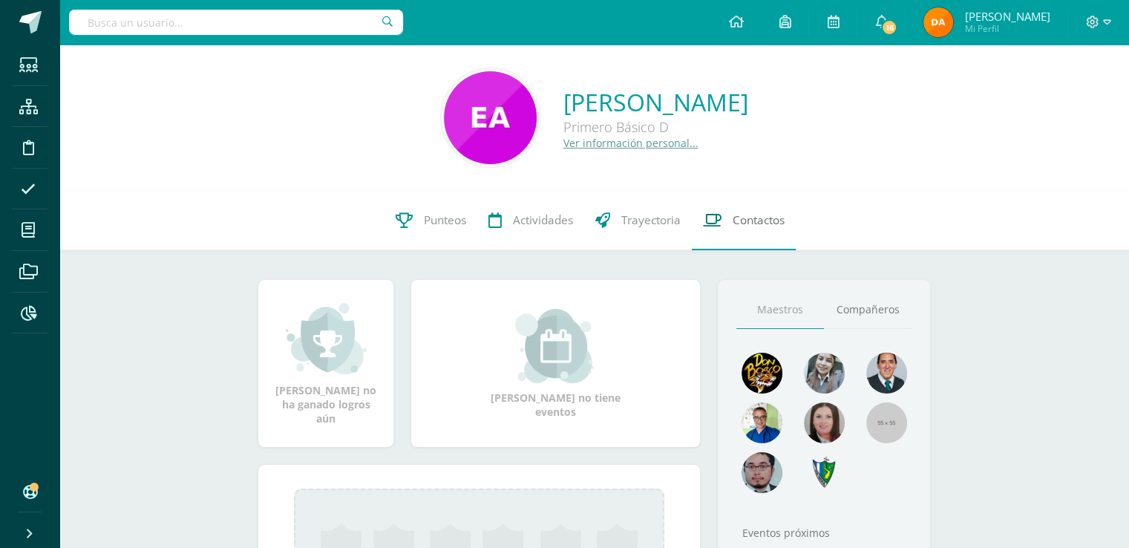
click at [737, 232] on link "Contactos" at bounding box center [744, 220] width 104 height 59
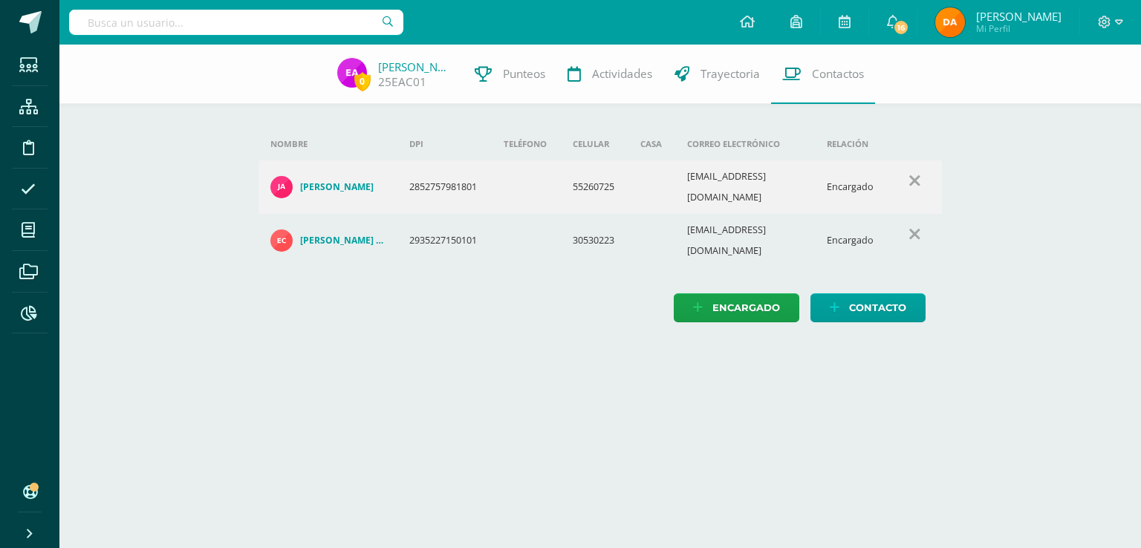
click at [403, 345] on html "Estudiantes Estructura Disciplina Asistencia Mis cursos Archivos Reportes Sopor…" at bounding box center [570, 176] width 1141 height 352
click at [277, 352] on html "Estudiantes Estructura Disciplina Asistencia Mis cursos Archivos Reportes Sopor…" at bounding box center [570, 176] width 1141 height 352
